Goal: Task Accomplishment & Management: Use online tool/utility

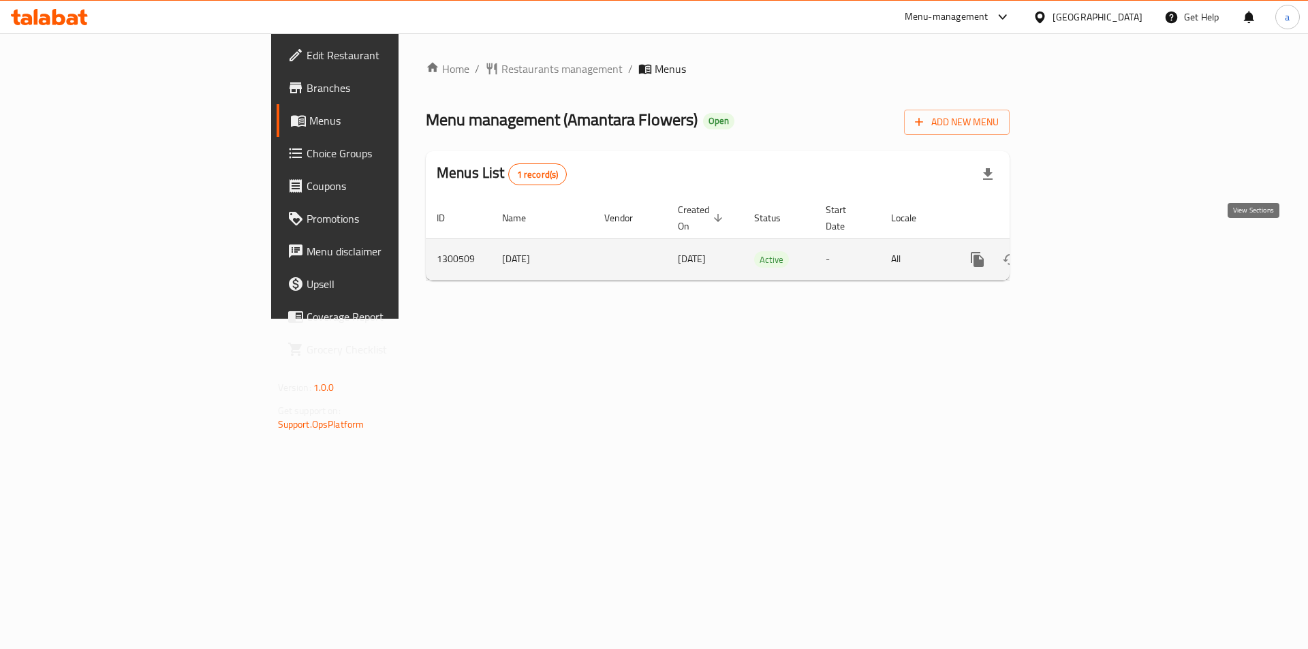
click at [1092, 243] on link "enhanced table" at bounding box center [1075, 259] width 33 height 33
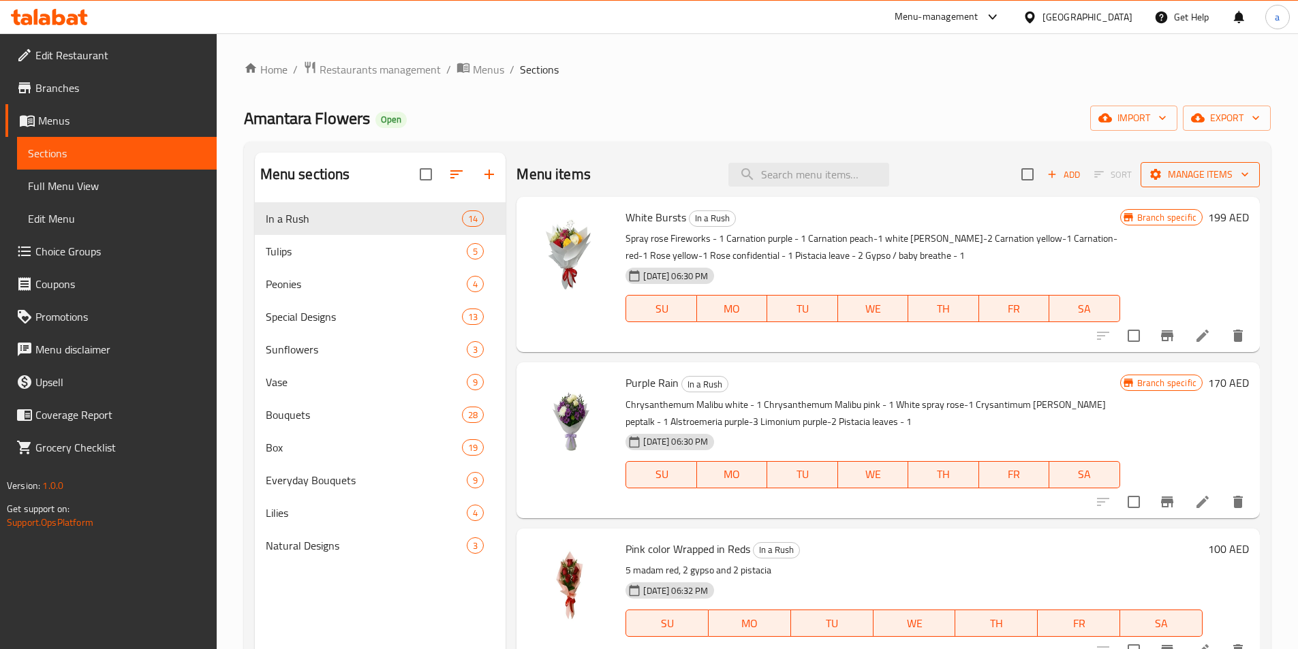
click at [1173, 180] on span "Manage items" at bounding box center [1199, 174] width 97 height 17
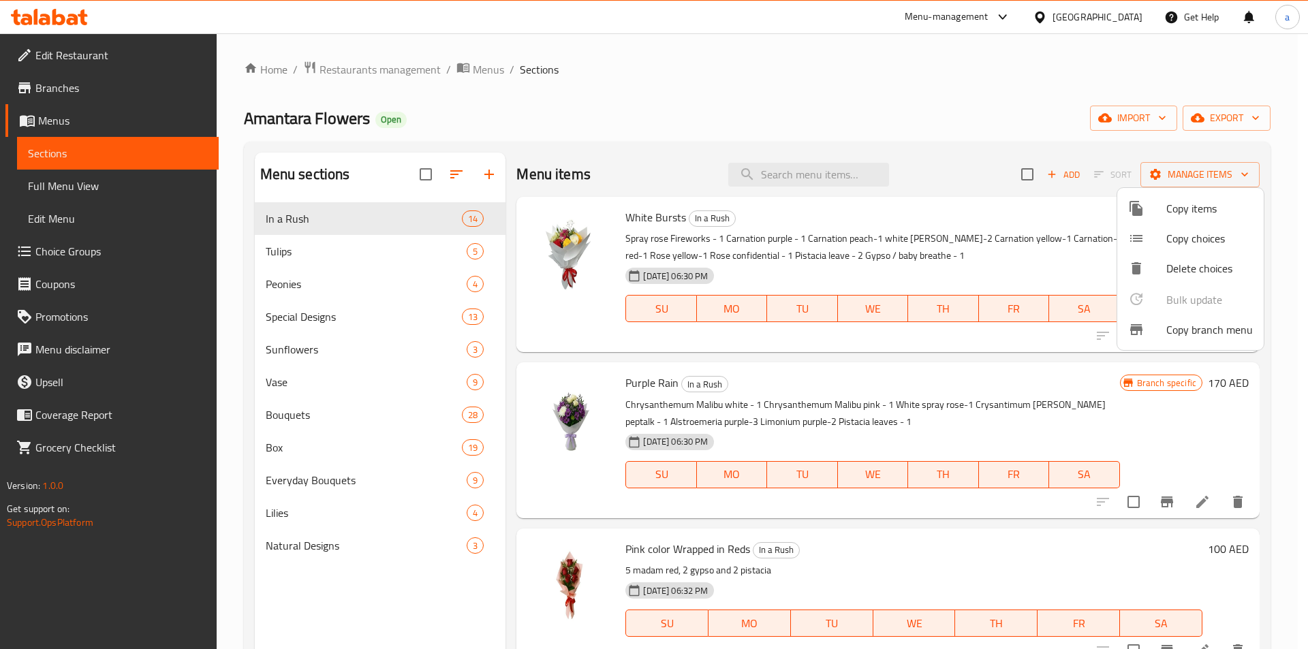
click at [1220, 326] on span "Copy branch menu" at bounding box center [1209, 330] width 87 height 16
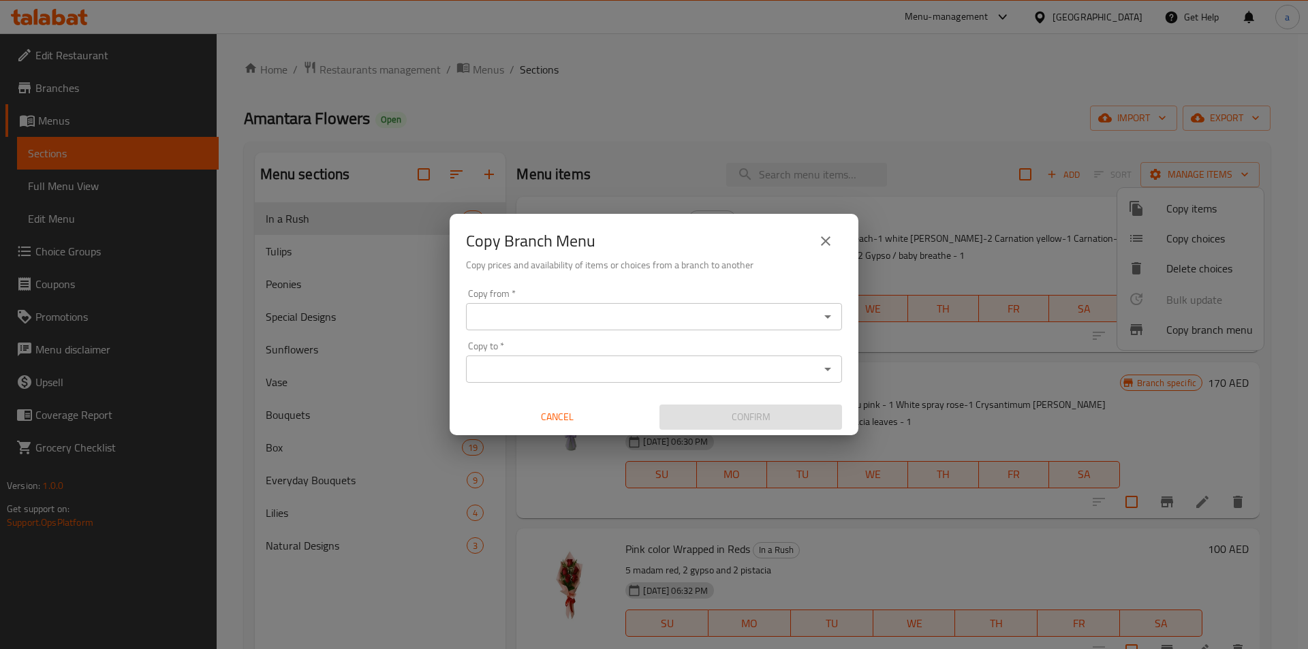
click at [597, 310] on input "Copy from   *" at bounding box center [642, 316] width 345 height 19
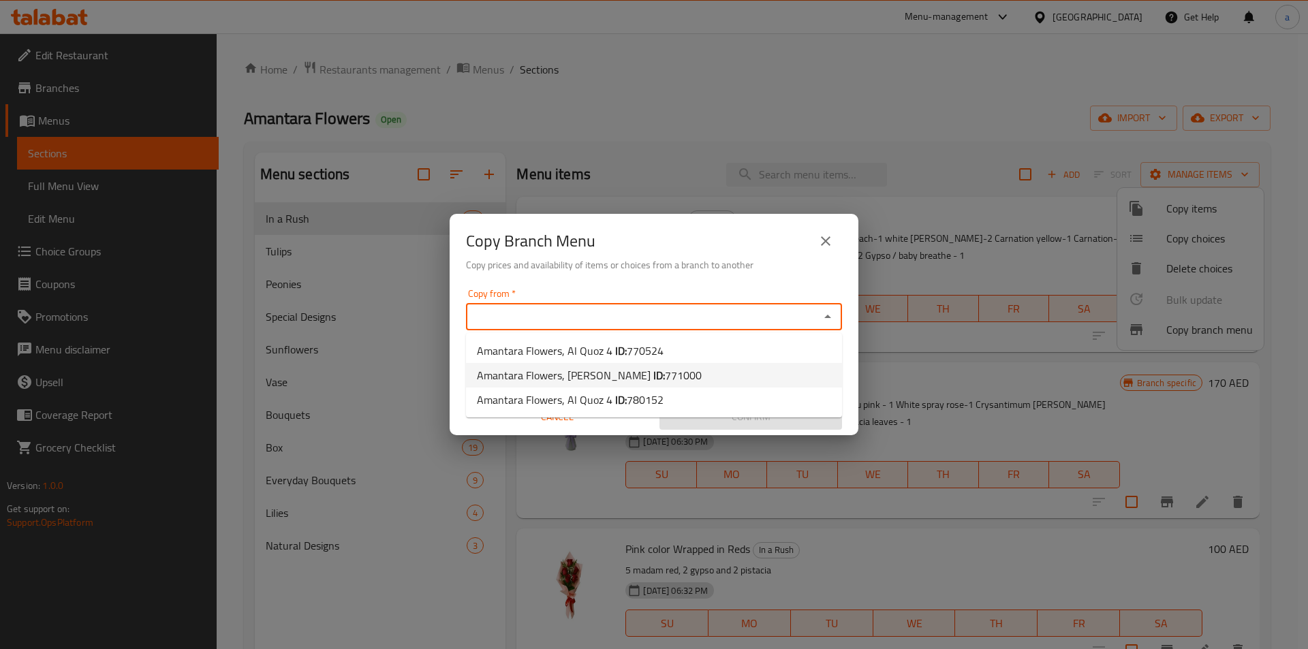
click at [713, 381] on li "Amantara Flowers, Dafan Al Khor ID: 771000" at bounding box center [654, 375] width 376 height 25
type input "Amantara Flowers, [PERSON_NAME]"
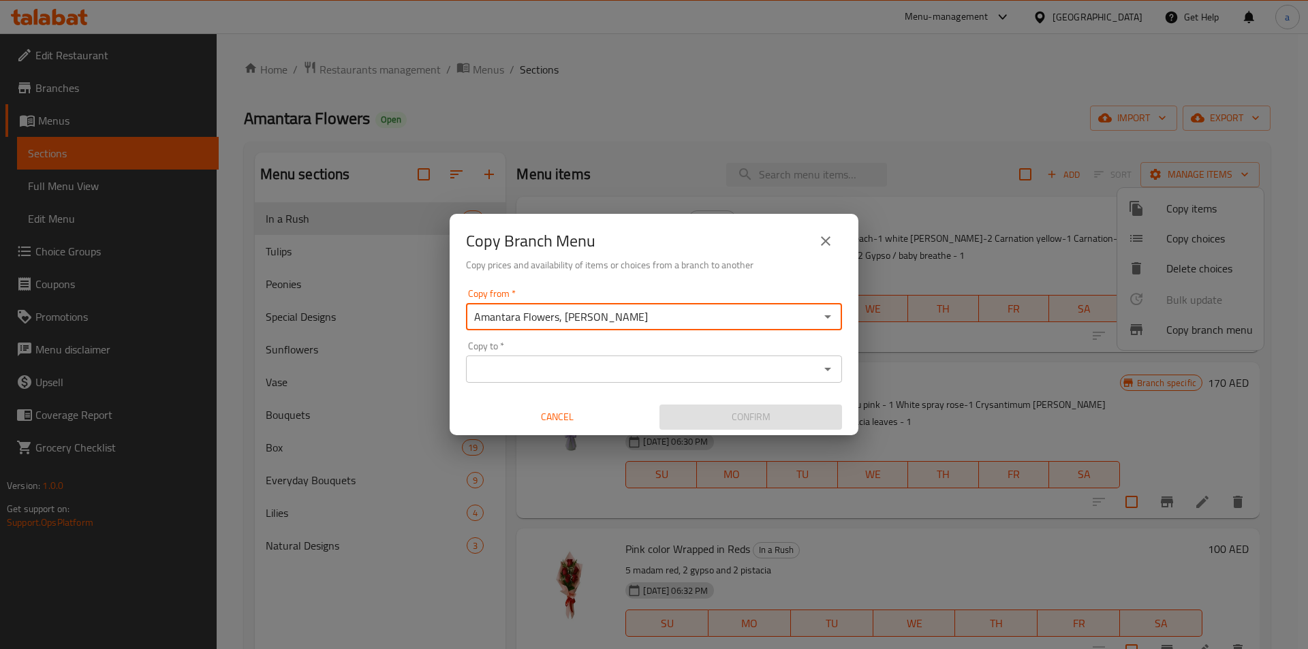
click at [649, 361] on input "Copy to   *" at bounding box center [642, 369] width 345 height 19
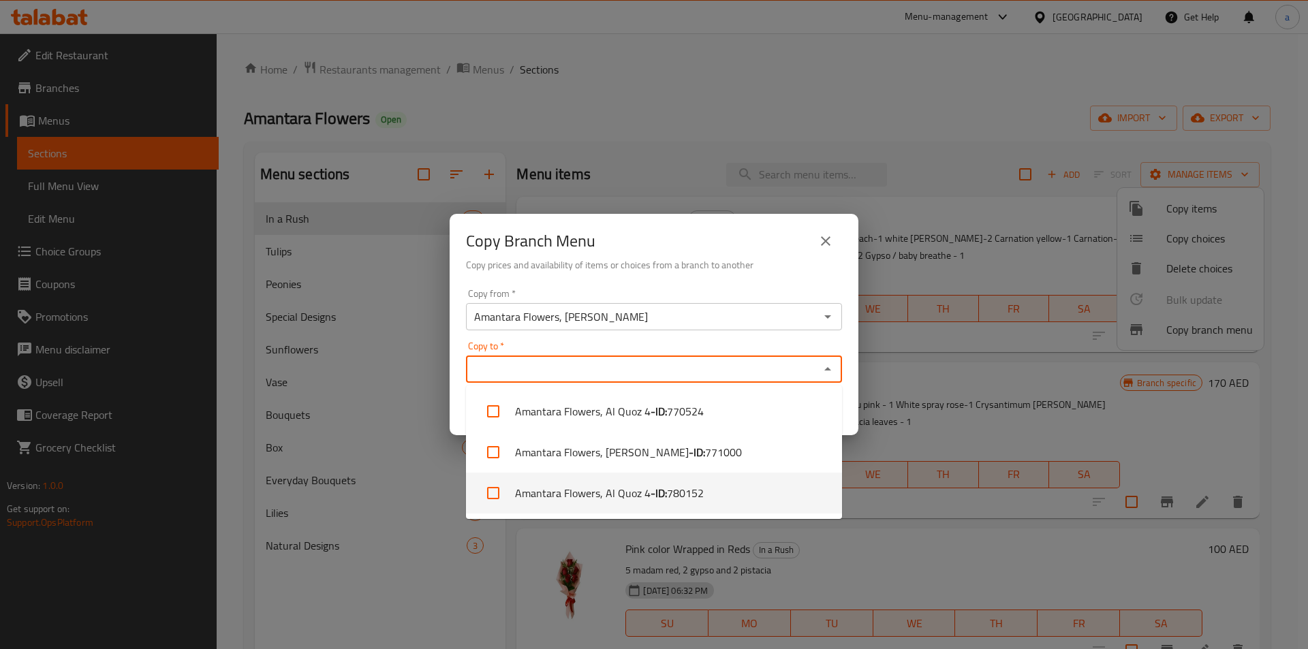
click at [674, 494] on span "780152" at bounding box center [685, 493] width 37 height 16
checkbox input "true"
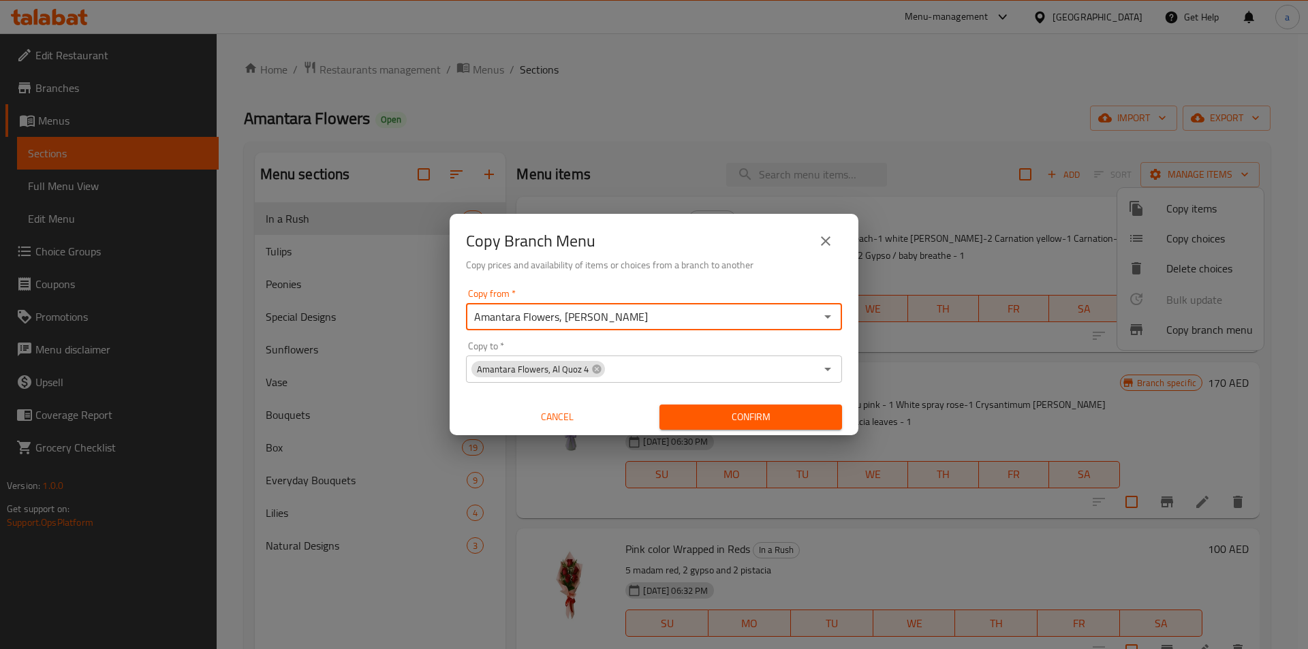
click at [648, 317] on input "Amantara Flowers, [PERSON_NAME]" at bounding box center [642, 316] width 345 height 19
click at [671, 323] on input "Amantara Flowers, [PERSON_NAME]" at bounding box center [642, 316] width 345 height 19
drag, startPoint x: 701, startPoint y: 317, endPoint x: 337, endPoint y: 311, distance: 363.9
click at [337, 311] on div "Copy Branch Menu Copy prices and availability of items or choices from a branch…" at bounding box center [654, 324] width 1308 height 649
click at [745, 311] on input "Copy from   *" at bounding box center [642, 316] width 345 height 19
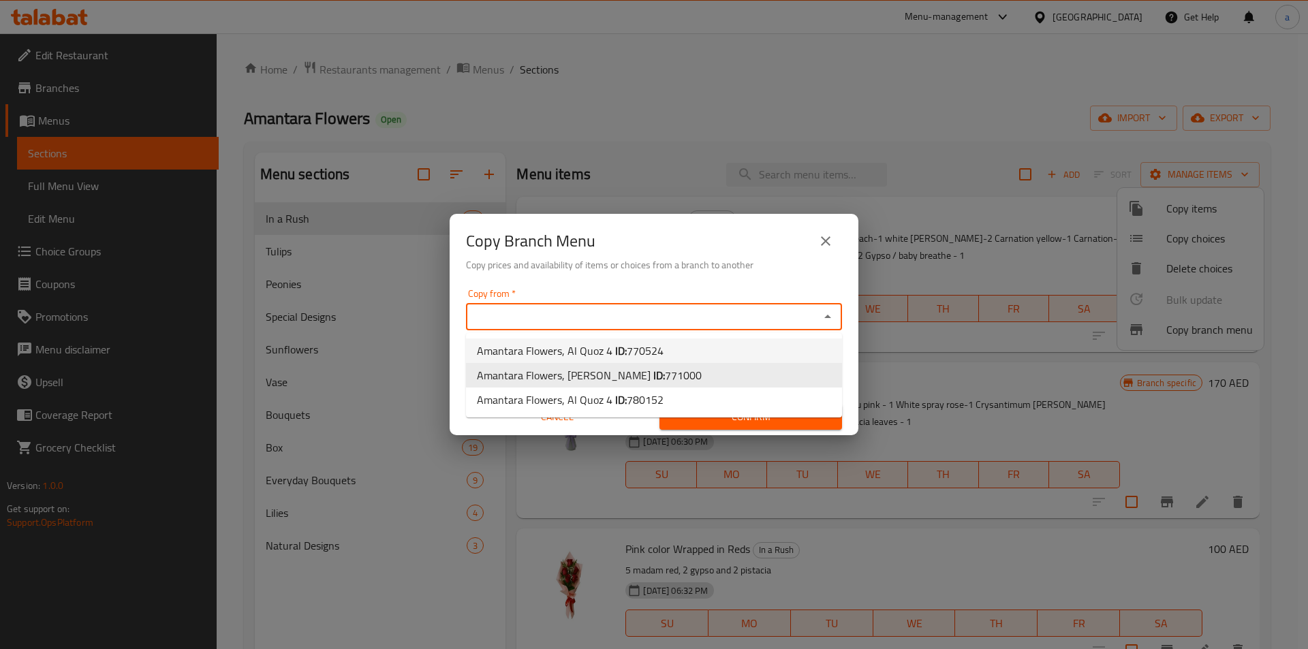
type input "Amantara Flowers, [PERSON_NAME]"
click at [694, 282] on div "Copy Branch Menu Copy prices and availability of items or choices from a branch…" at bounding box center [654, 248] width 409 height 69
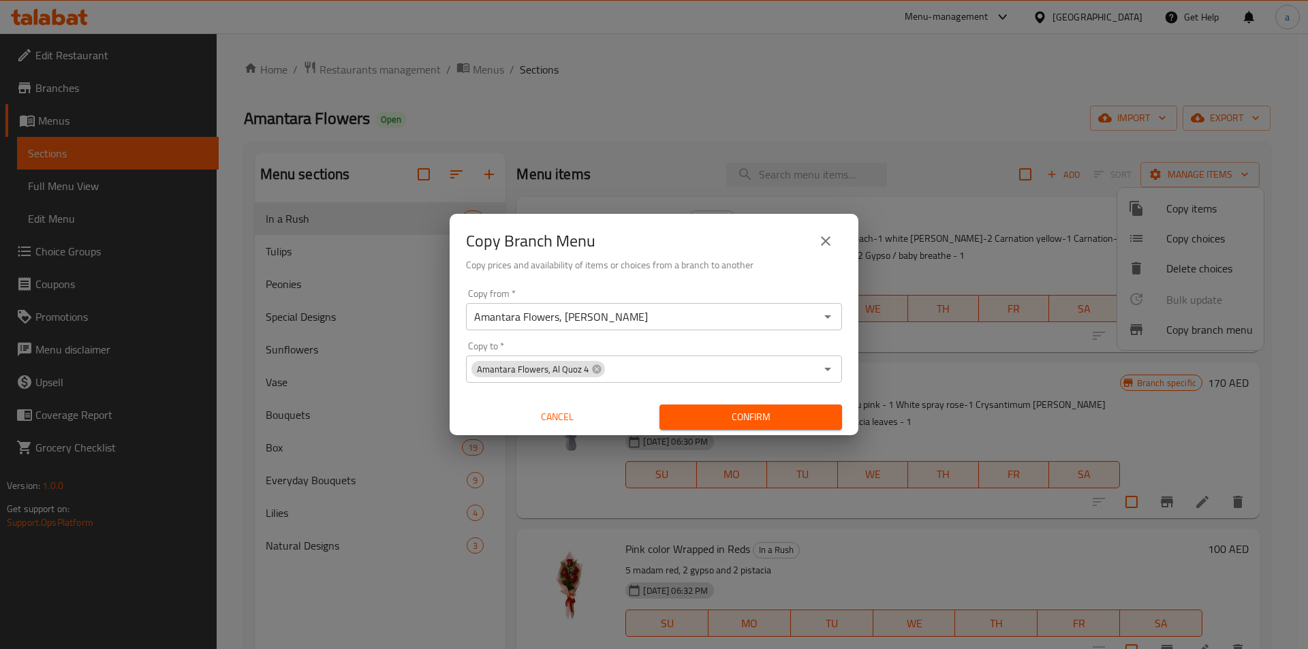
click at [646, 318] on input "Amantara Flowers, [PERSON_NAME]" at bounding box center [642, 316] width 345 height 19
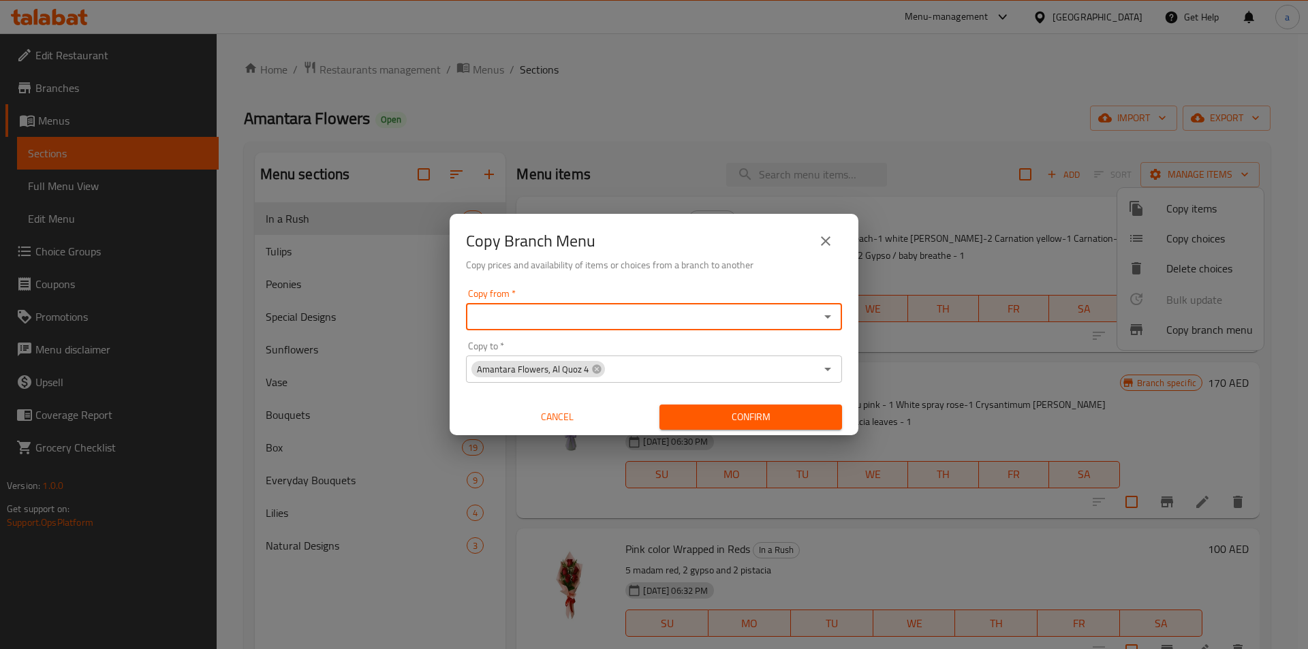
click at [828, 320] on icon "Open" at bounding box center [828, 317] width 16 height 16
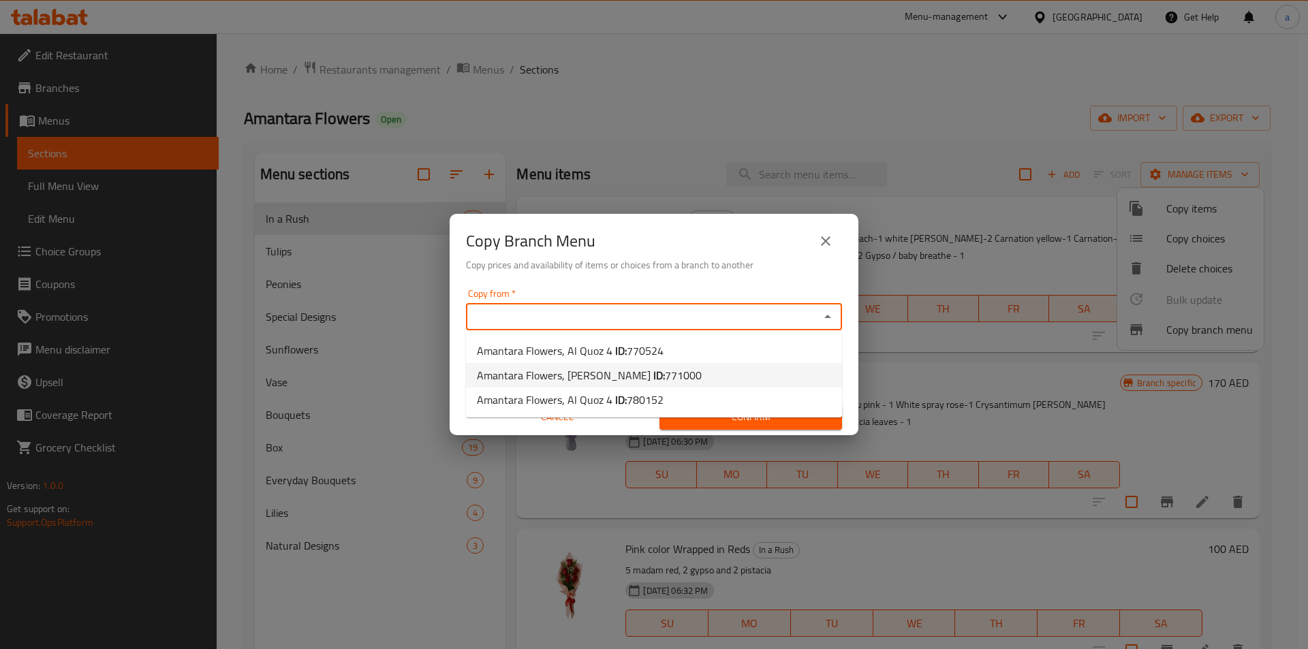
click at [688, 375] on li "Amantara Flowers, Dafan Al Khor ID: 771000" at bounding box center [654, 375] width 376 height 25
type input "Amantara Flowers, [PERSON_NAME]"
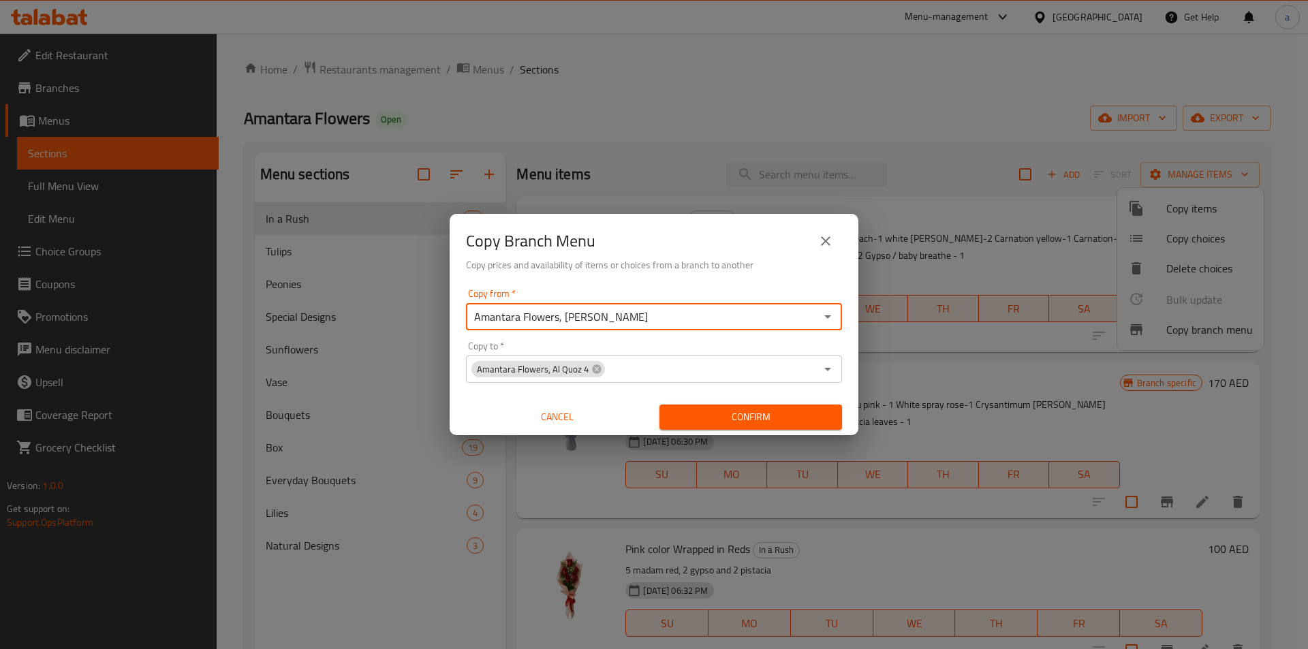
click at [668, 364] on input "Copy to   *" at bounding box center [710, 369] width 209 height 19
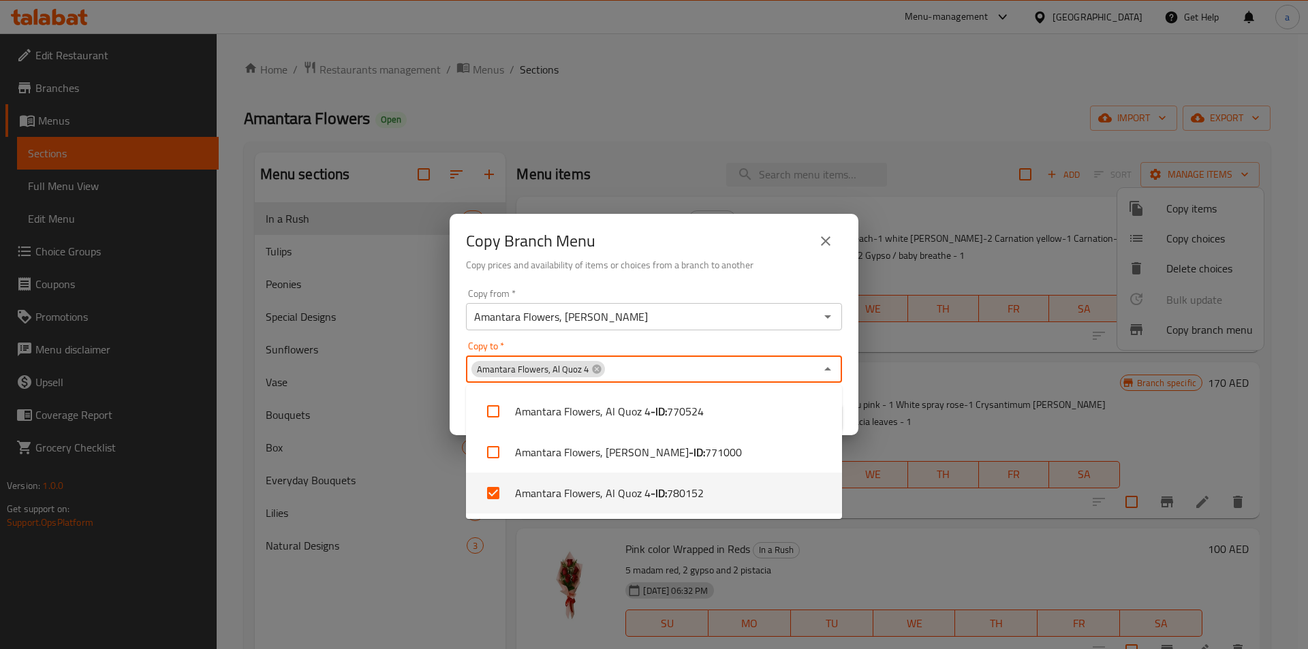
click at [752, 347] on div "Copy to   * Amantara Flowers, Al Quoz 4 Copy to *" at bounding box center [654, 362] width 376 height 42
click at [777, 364] on input "Copy to   *" at bounding box center [710, 369] width 209 height 19
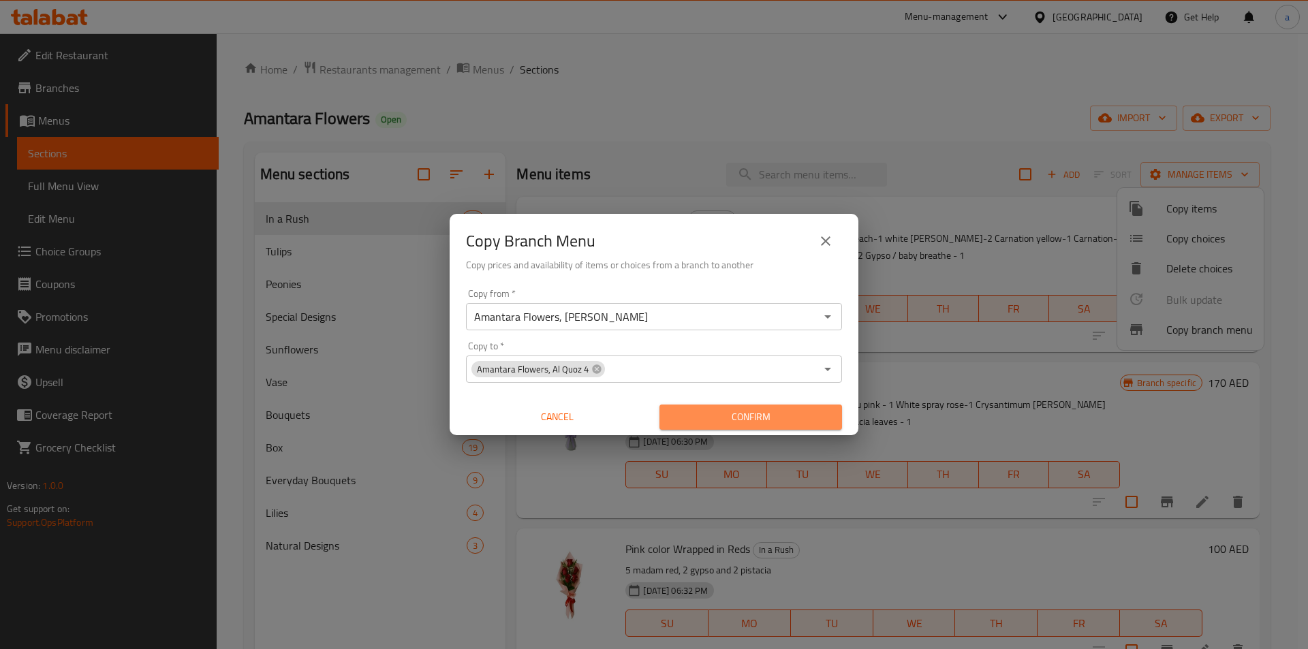
click at [744, 420] on span "Confirm" at bounding box center [750, 417] width 161 height 17
